Goal: Task Accomplishment & Management: Manage account settings

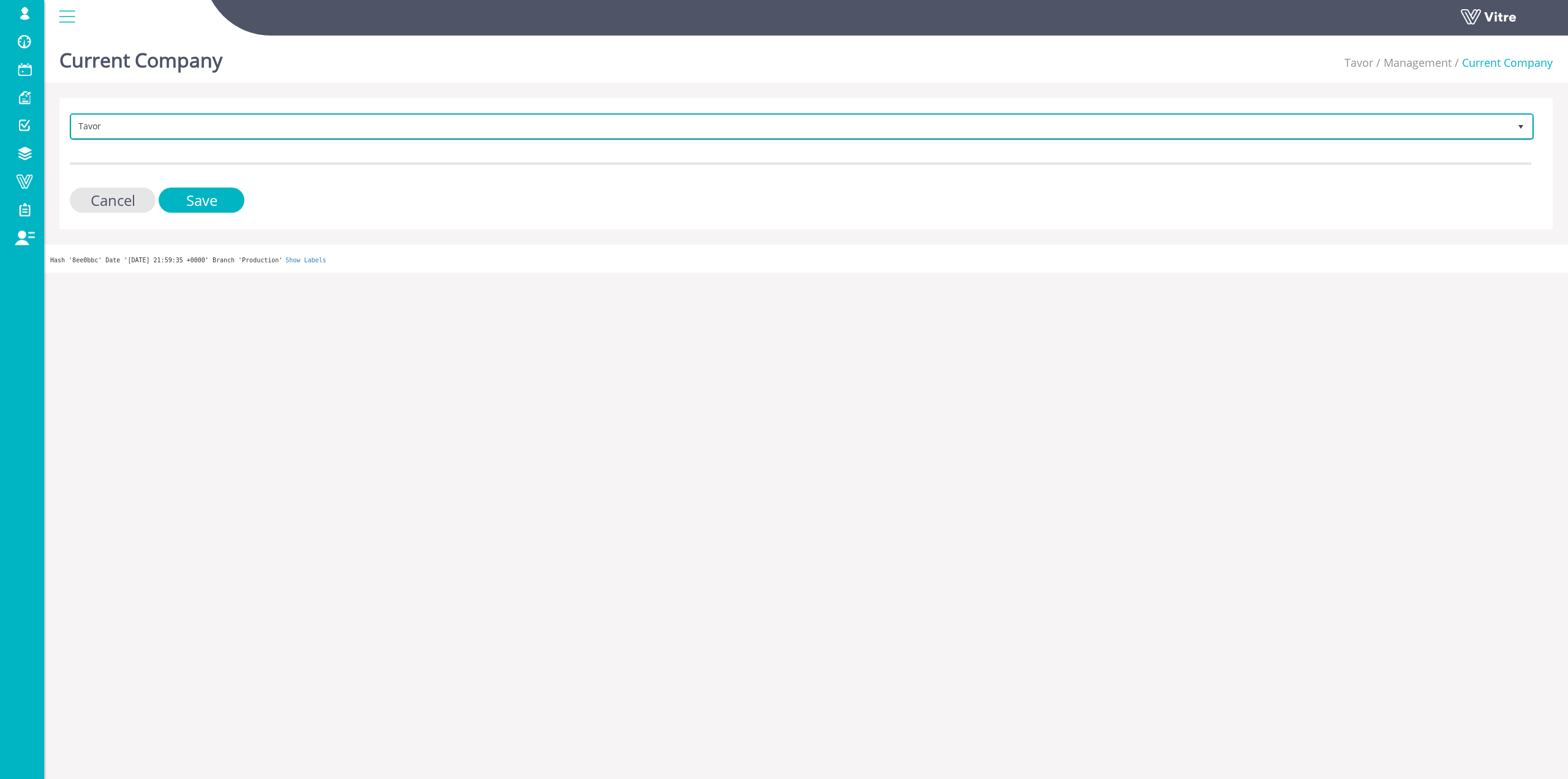
click at [285, 122] on span "Tavor" at bounding box center [790, 126] width 1438 height 22
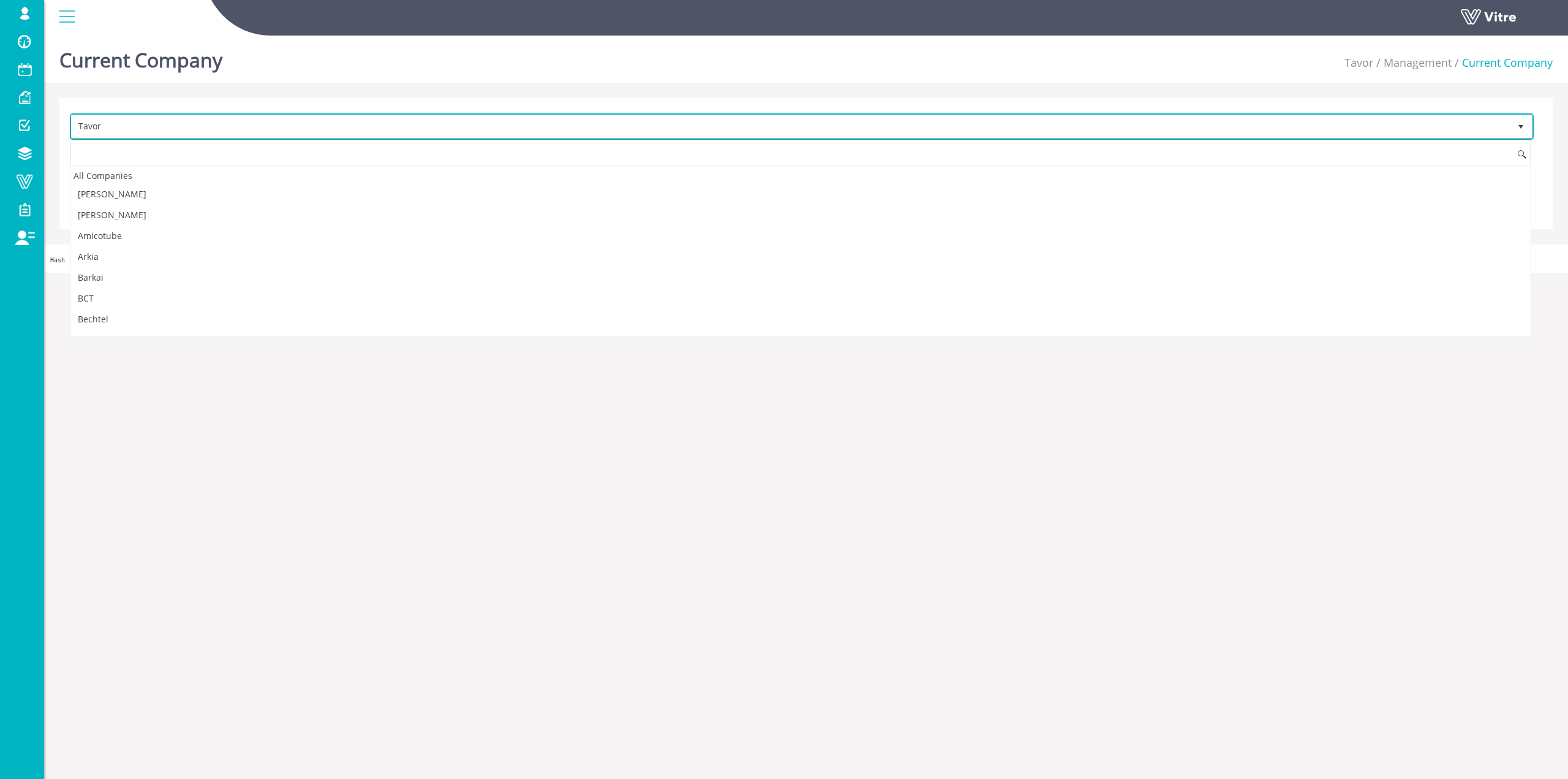
scroll to position [1537, 0]
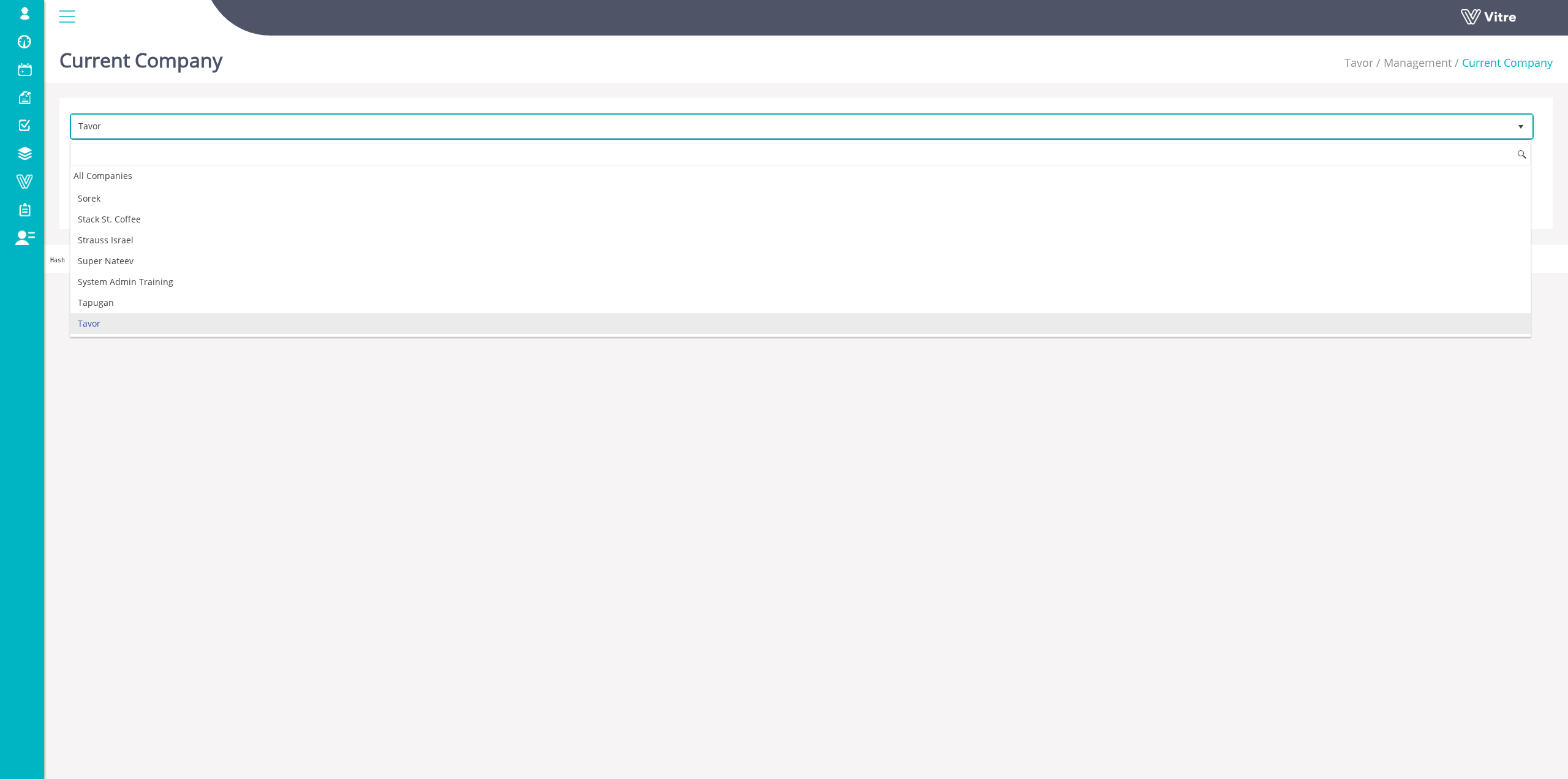
click at [271, 133] on span "Tavor" at bounding box center [790, 126] width 1438 height 22
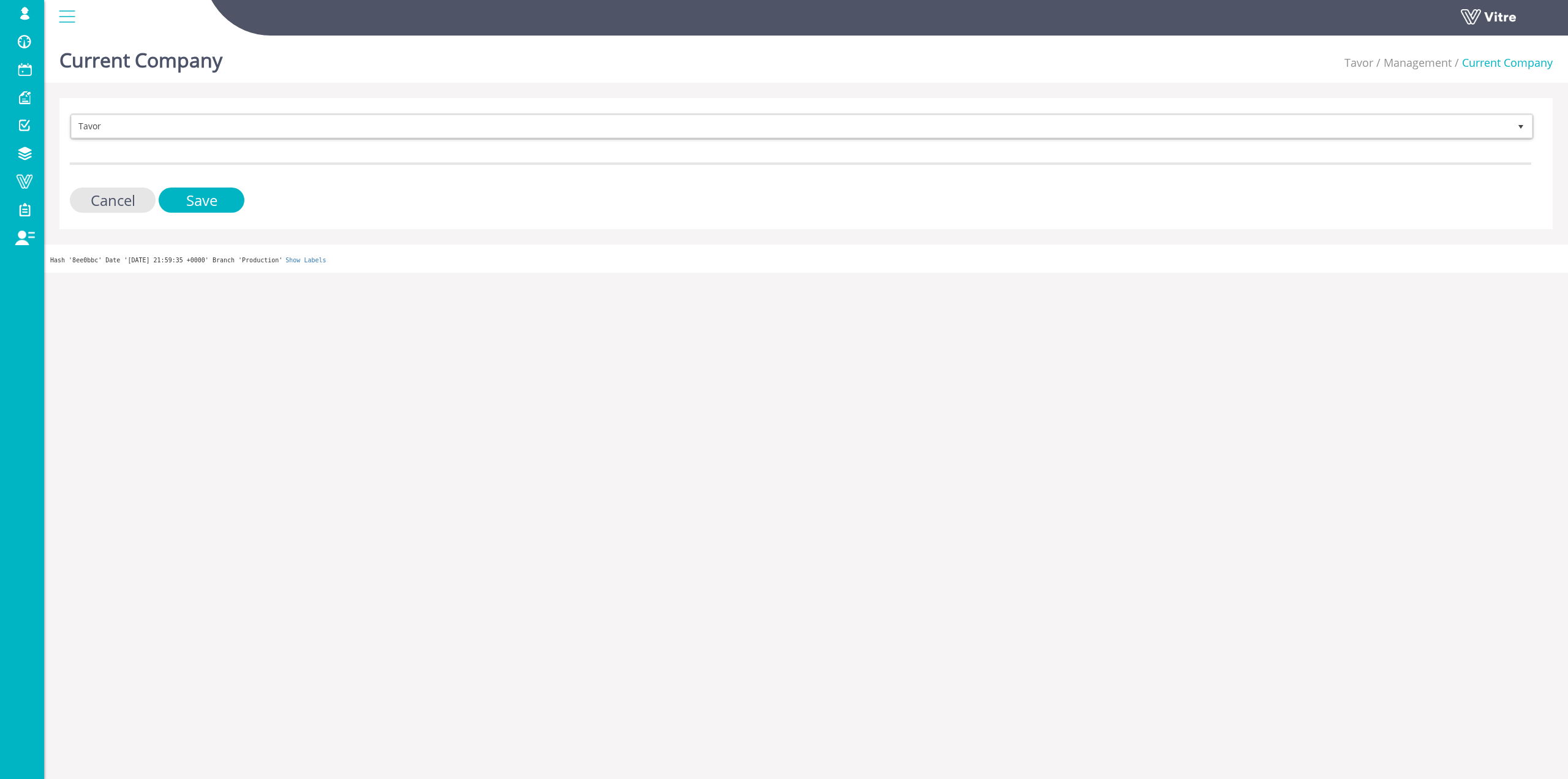
click at [1412, 68] on li "Management" at bounding box center [1412, 63] width 78 height 16
drag, startPoint x: 1332, startPoint y: 59, endPoint x: 1339, endPoint y: 61, distance: 7.3
click at [1332, 59] on div "Current Company Tavor Management Current Company" at bounding box center [805, 56] width 1524 height 52
click at [1341, 61] on div "Current Company Tavor Management Current Company" at bounding box center [805, 56] width 1524 height 52
click at [1343, 61] on div "Current Company Tavor Management Current Company" at bounding box center [805, 56] width 1524 height 52
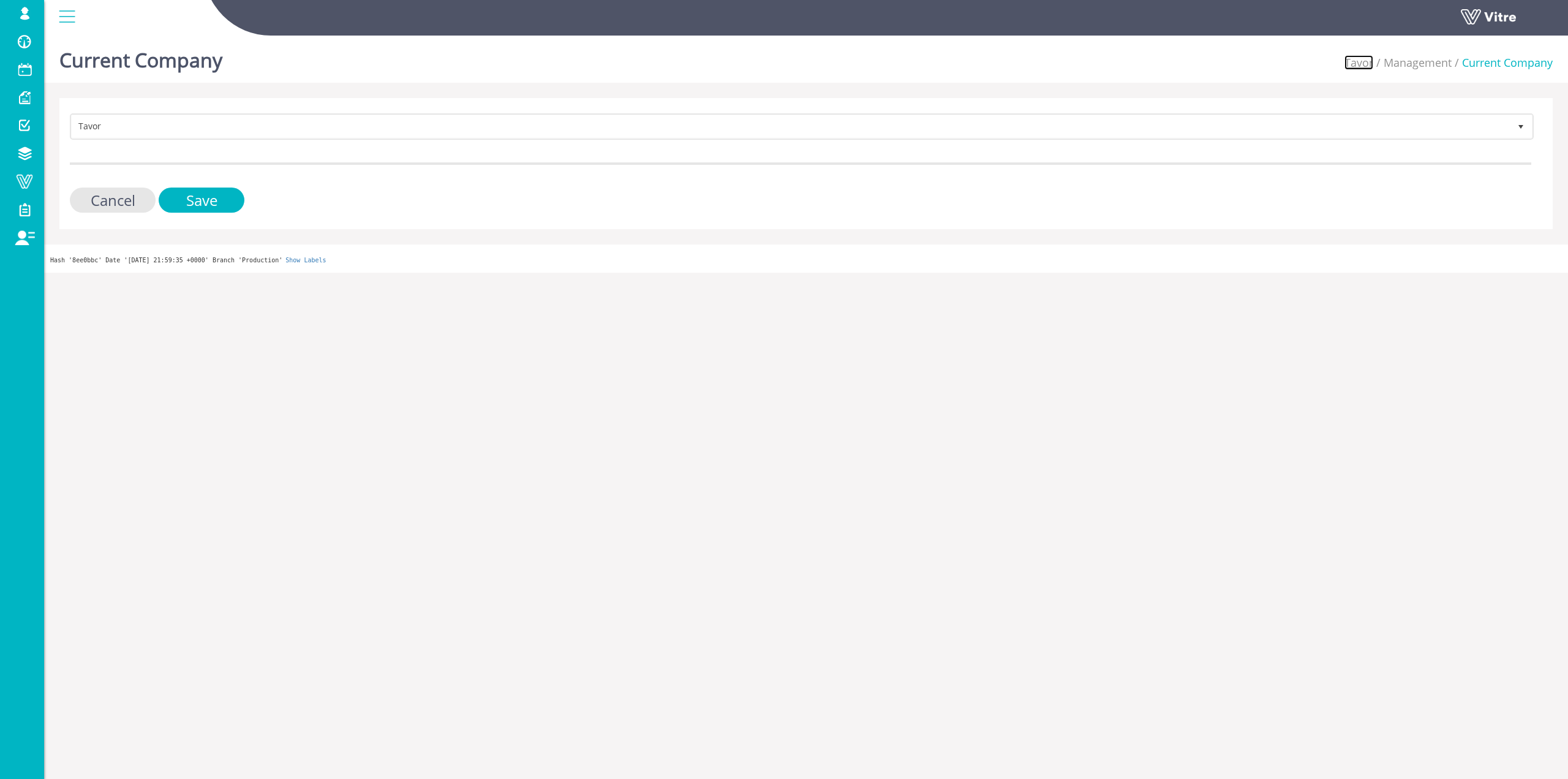
click at [1350, 62] on link "Tavor" at bounding box center [1359, 62] width 29 height 14
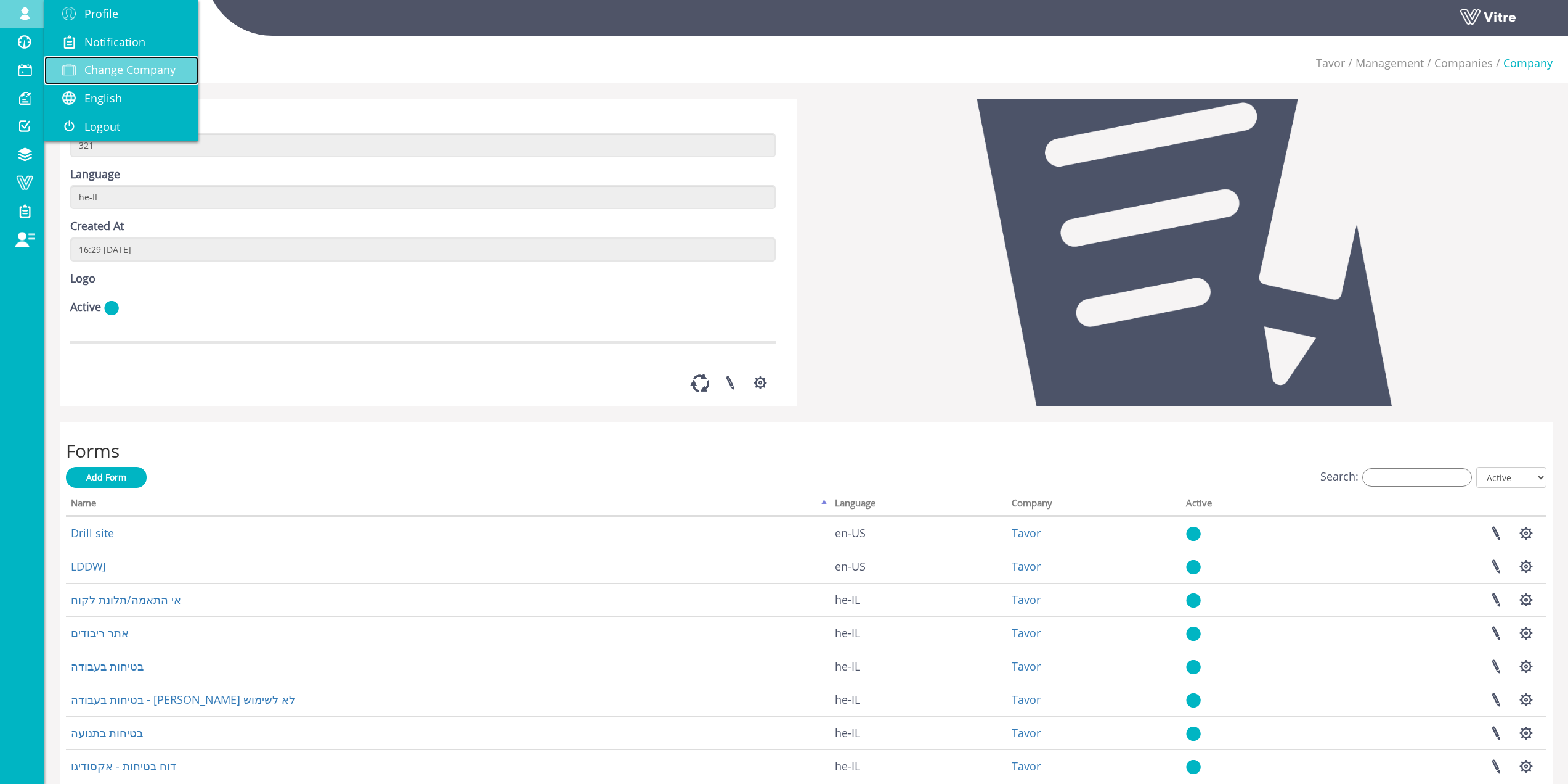
click at [93, 58] on link "Change Company" at bounding box center [121, 69] width 154 height 28
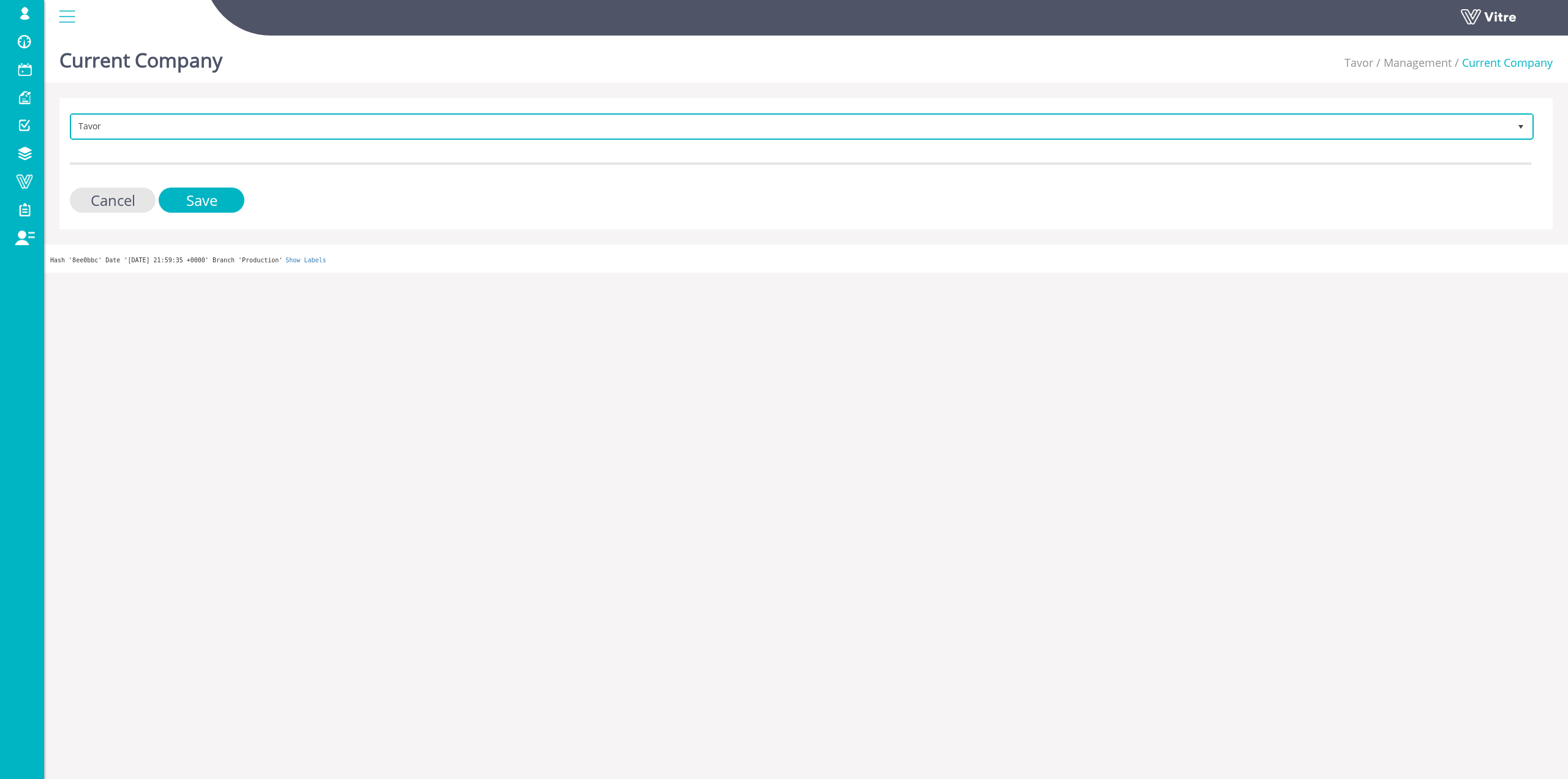
click at [265, 127] on span "Tavor" at bounding box center [790, 126] width 1438 height 22
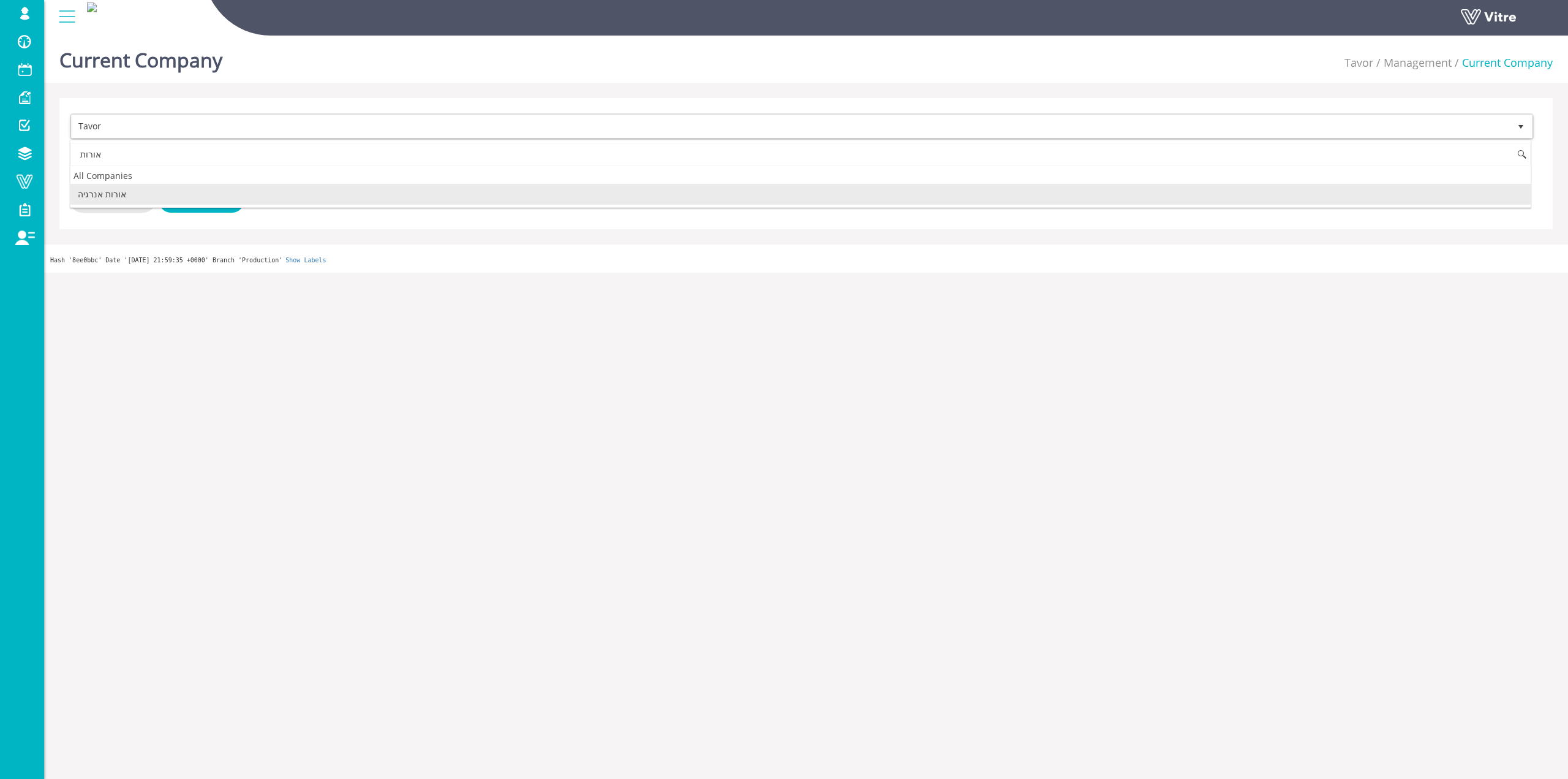
click at [216, 189] on li "אורות אנרגיה" at bounding box center [801, 194] width 1460 height 21
type input "אורות"
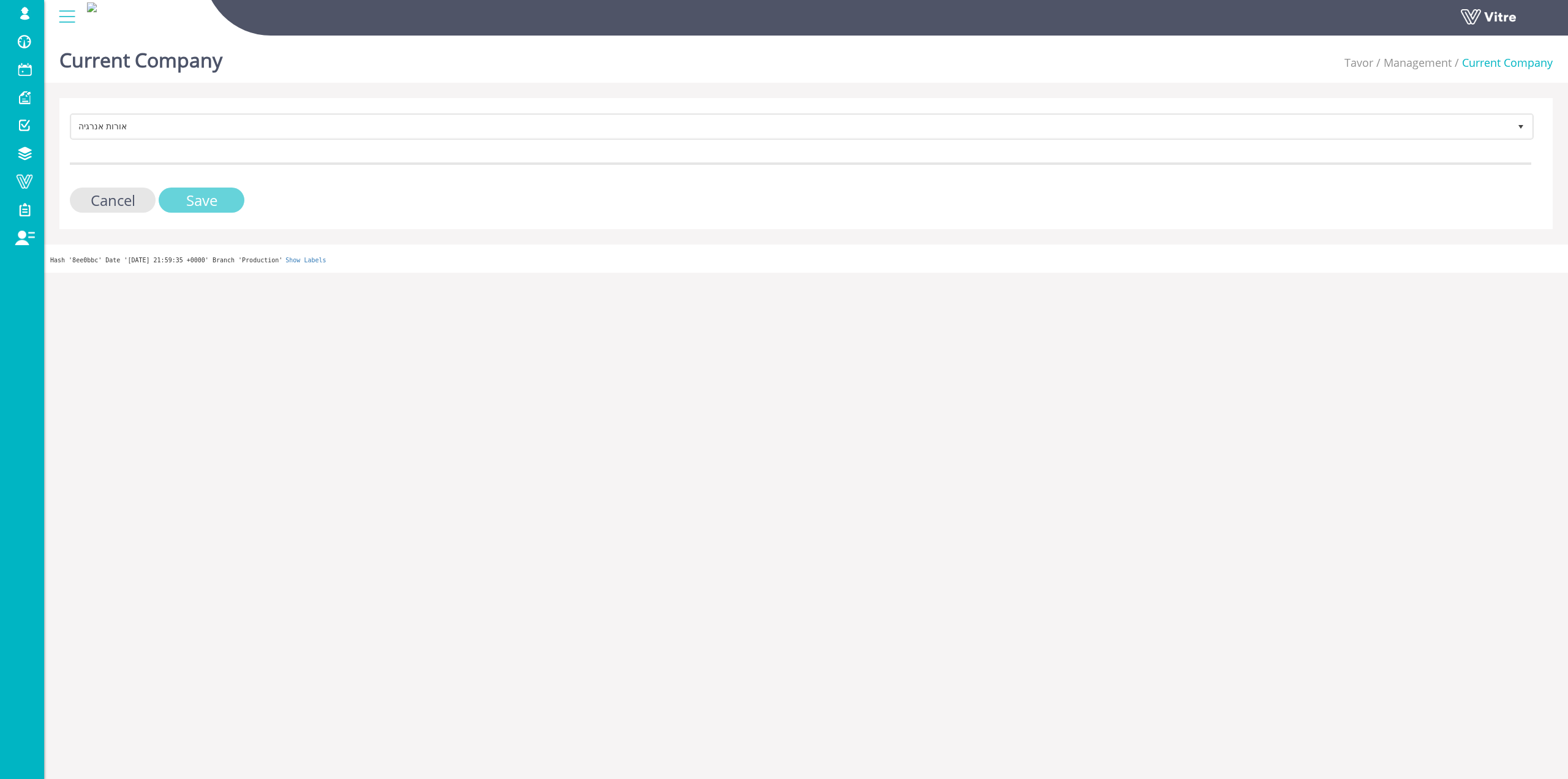
click at [218, 205] on input "Save" at bounding box center [202, 200] width 86 height 25
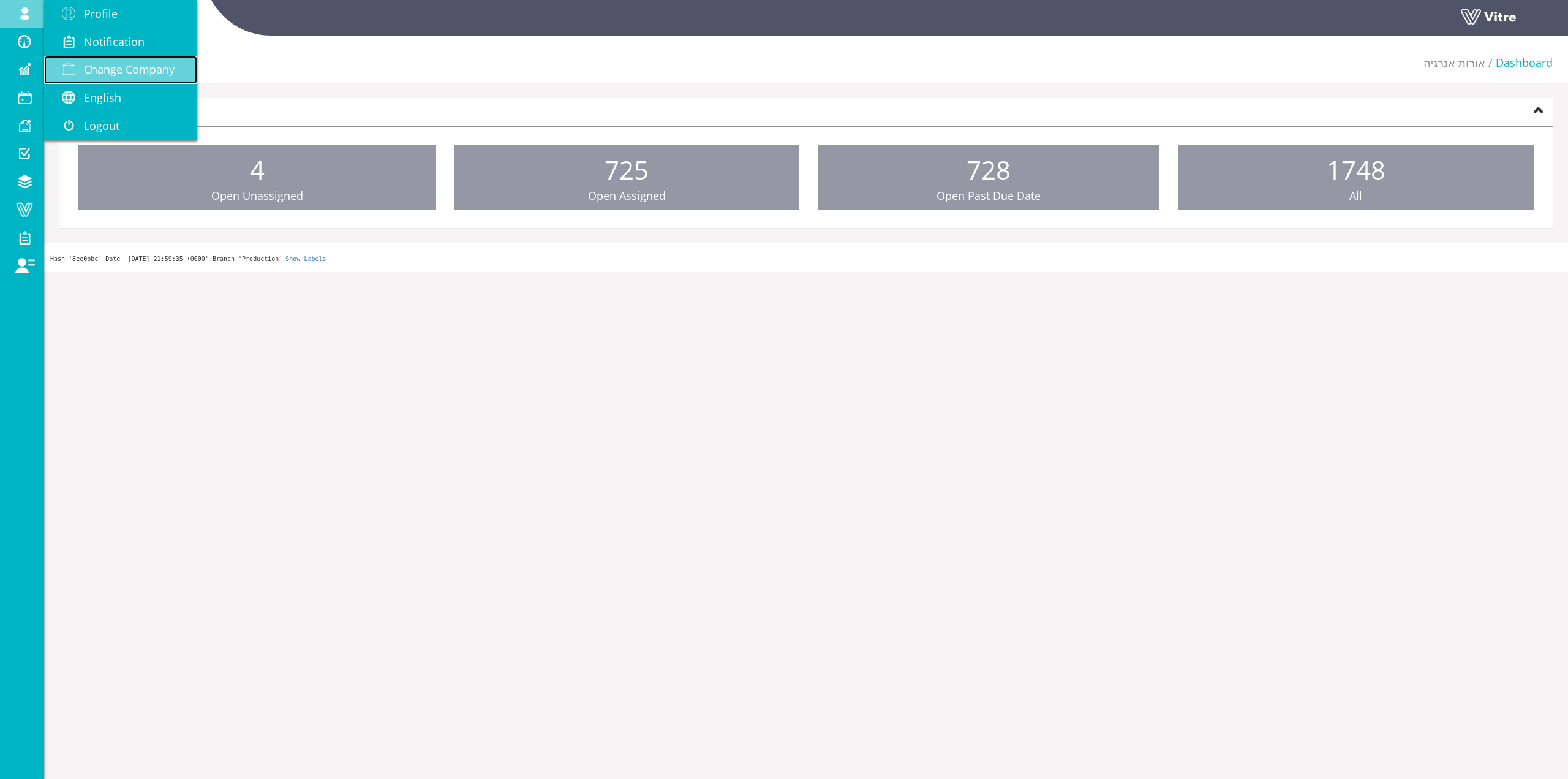
click at [153, 57] on link "Change Company" at bounding box center [120, 69] width 153 height 28
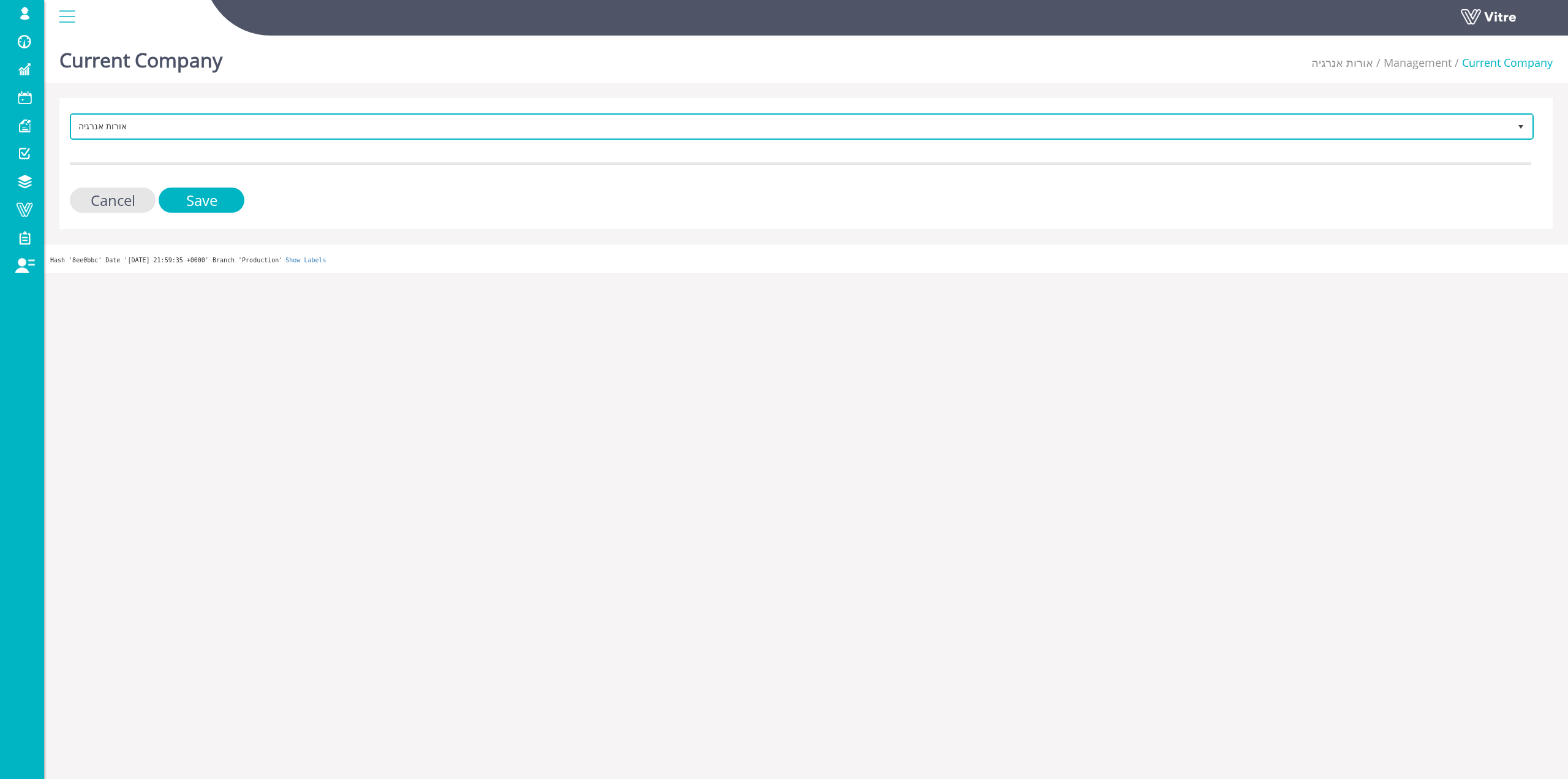
click at [202, 114] on span "אורות אנרגיה 321" at bounding box center [802, 127] width 1464 height 27
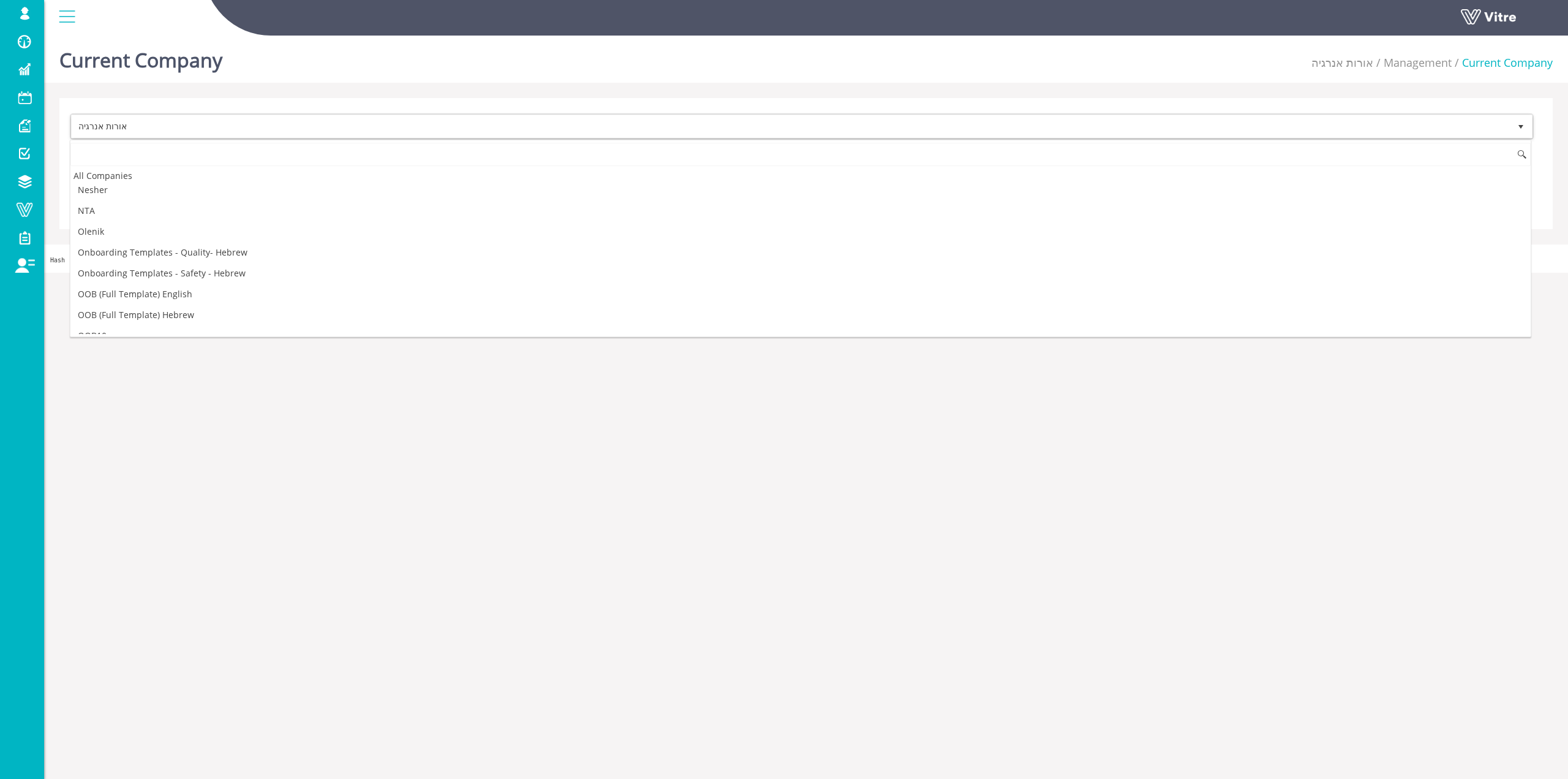
scroll to position [963, 0]
